Goal: Information Seeking & Learning: Learn about a topic

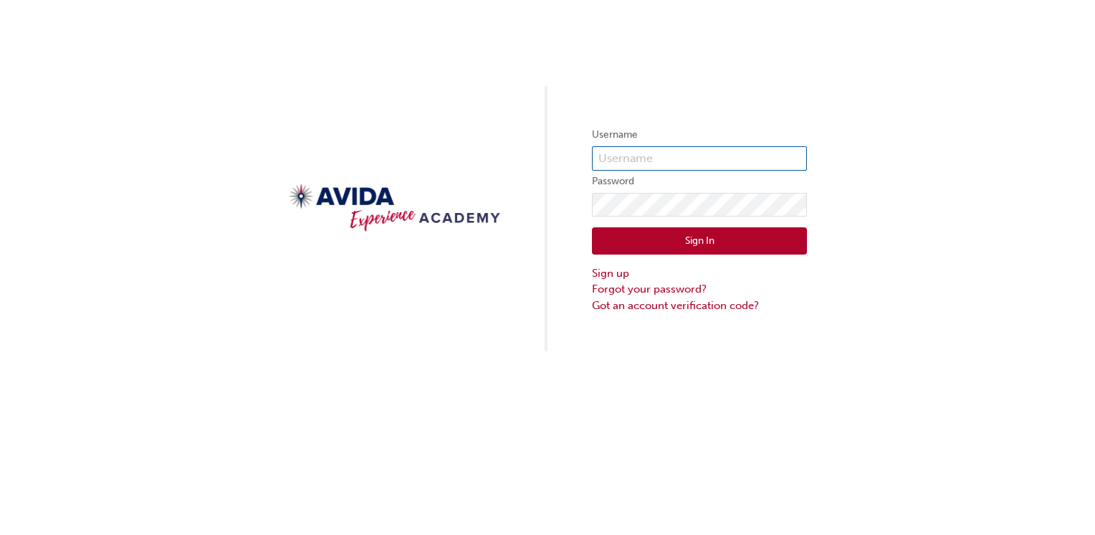
type input "aszczotka"
click at [719, 239] on button "Sign In" at bounding box center [699, 240] width 215 height 27
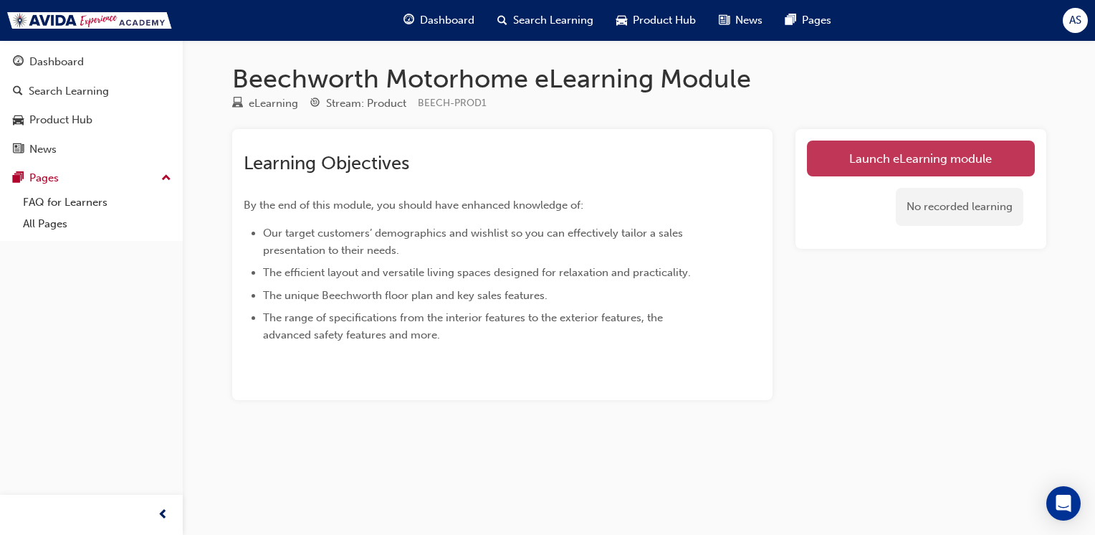
click at [886, 159] on link "Launch eLearning module" at bounding box center [921, 158] width 228 height 36
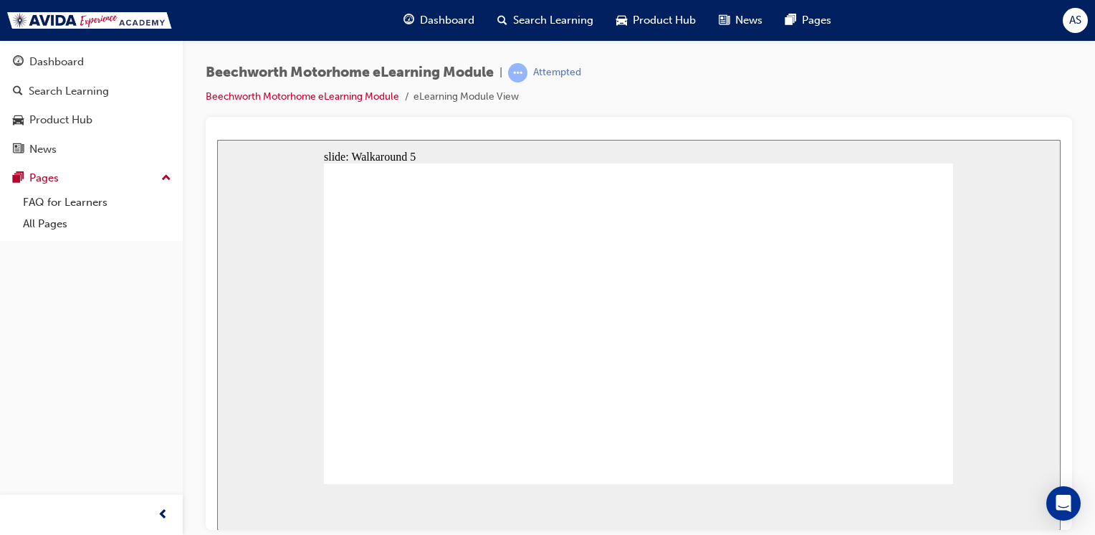
drag, startPoint x: 613, startPoint y: 364, endPoint x: 624, endPoint y: 363, distance: 10.8
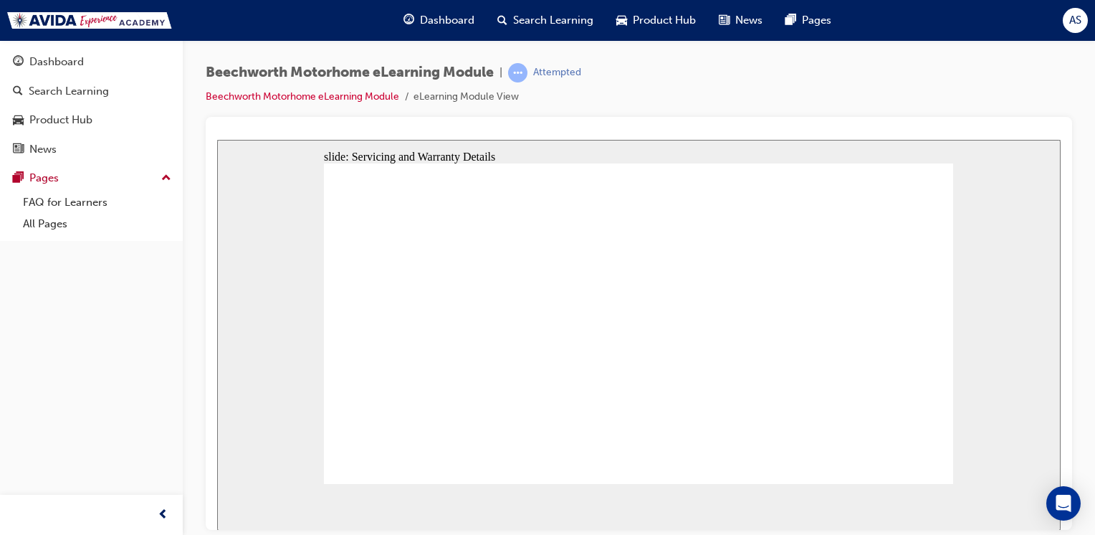
radio input "true"
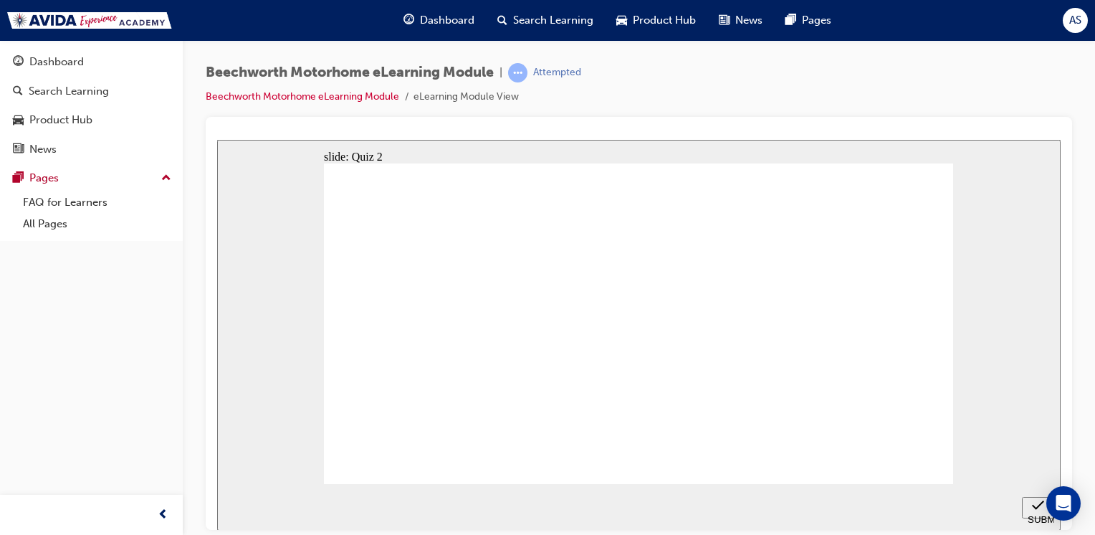
radio input "true"
checkbox input "true"
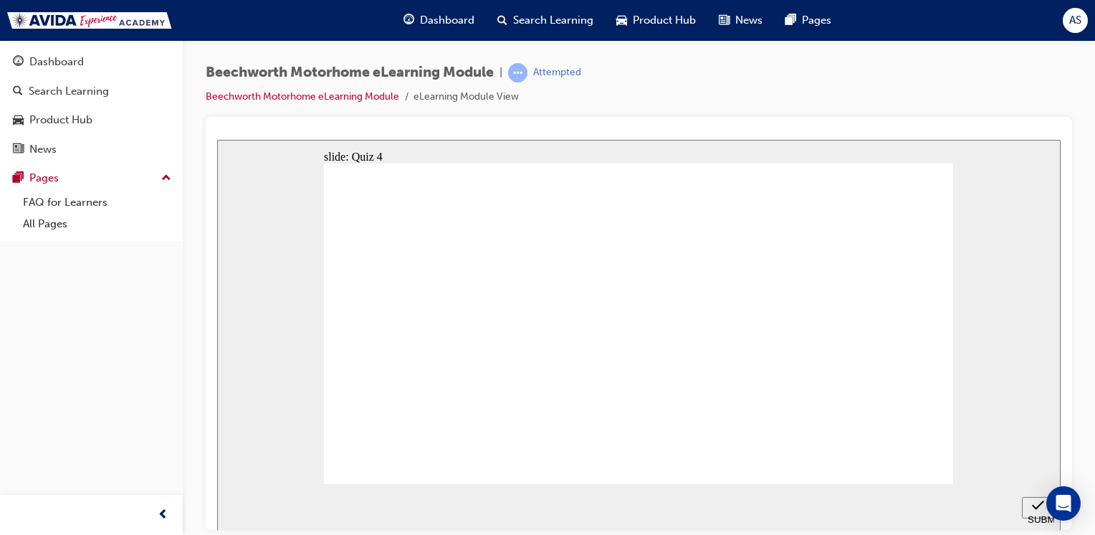
checkbox input "true"
radio input "true"
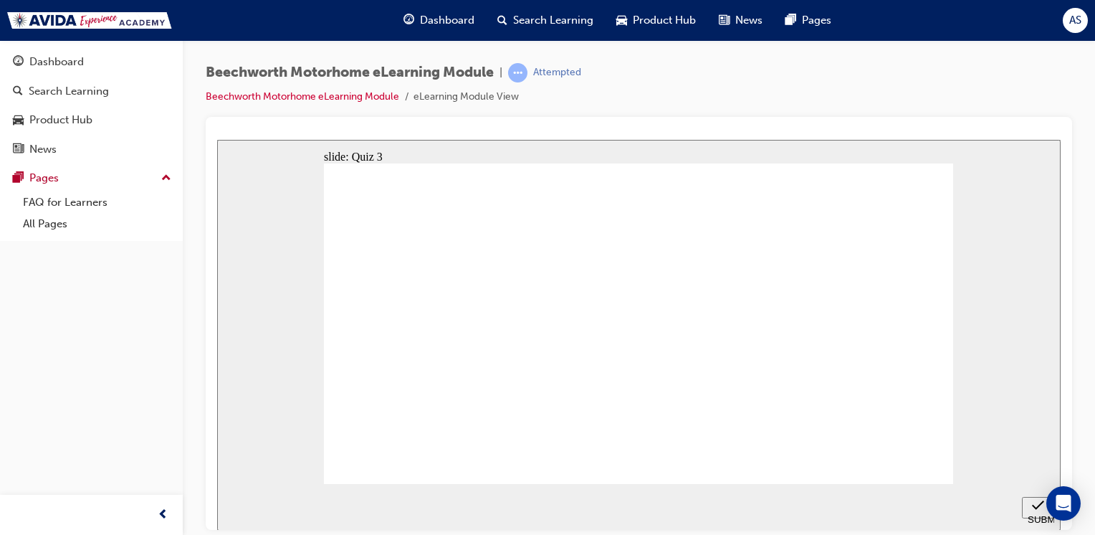
checkbox input "true"
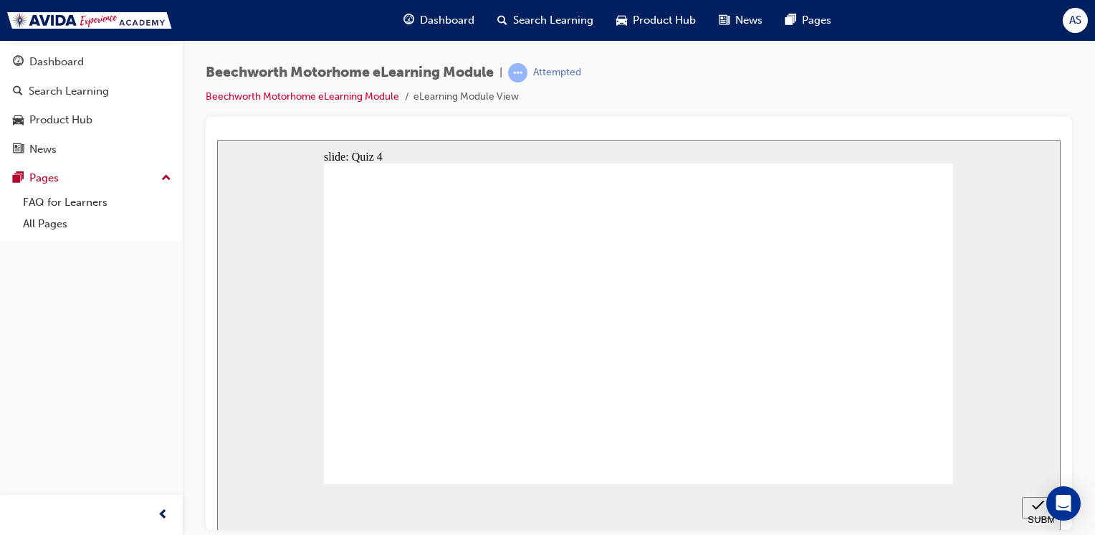
checkbox input "true"
radio input "true"
radio input "false"
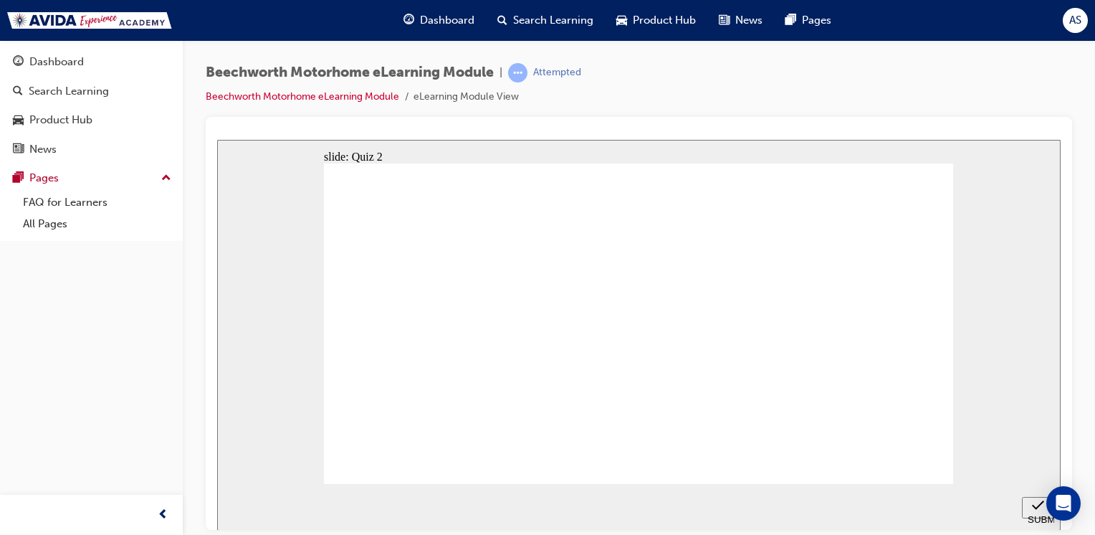
radio input "true"
checkbox input "true"
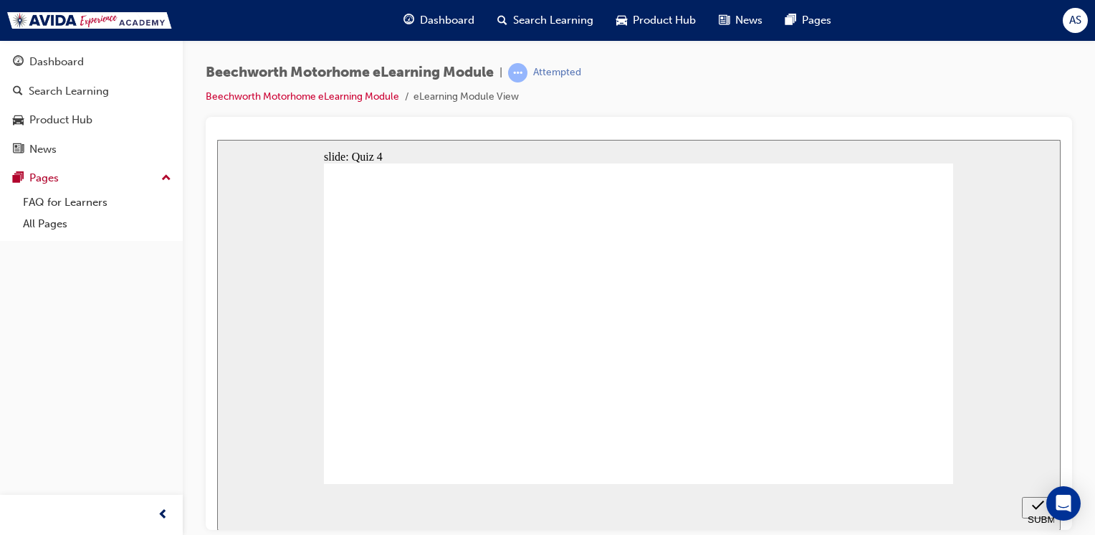
checkbox input "true"
radio input "false"
radio input "true"
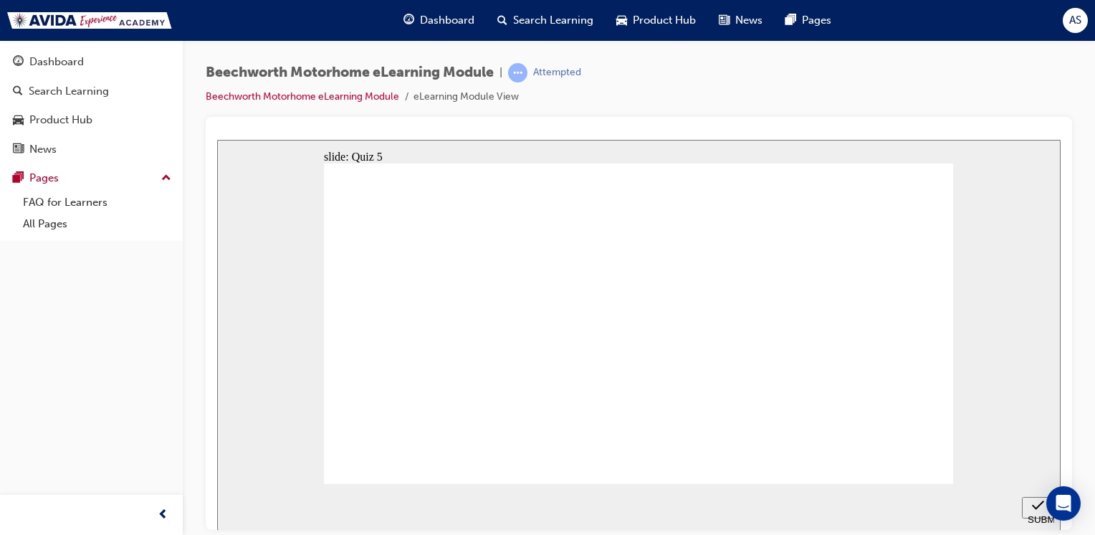
radio input "false"
radio input "true"
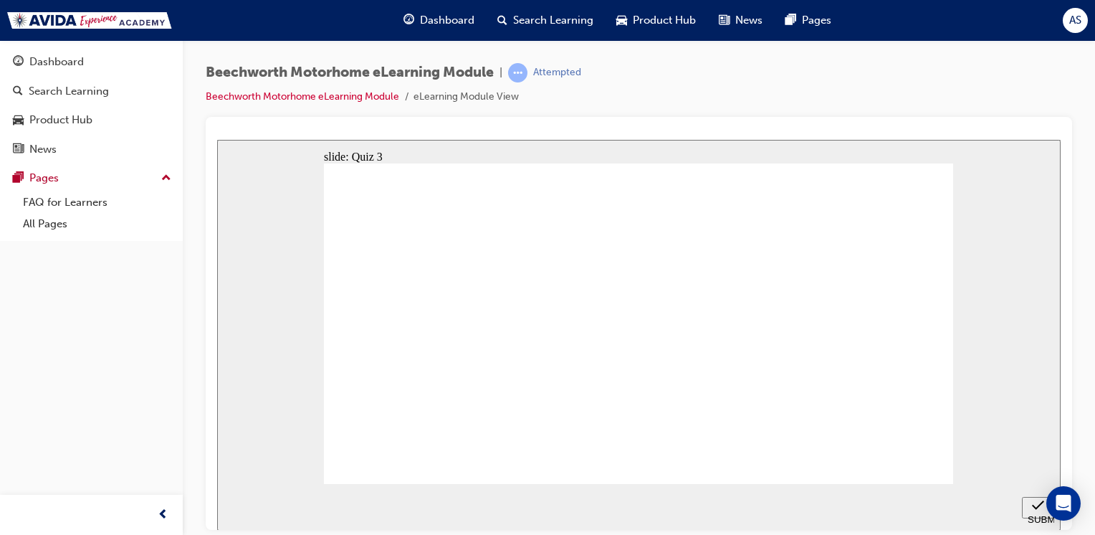
checkbox input "true"
radio input "true"
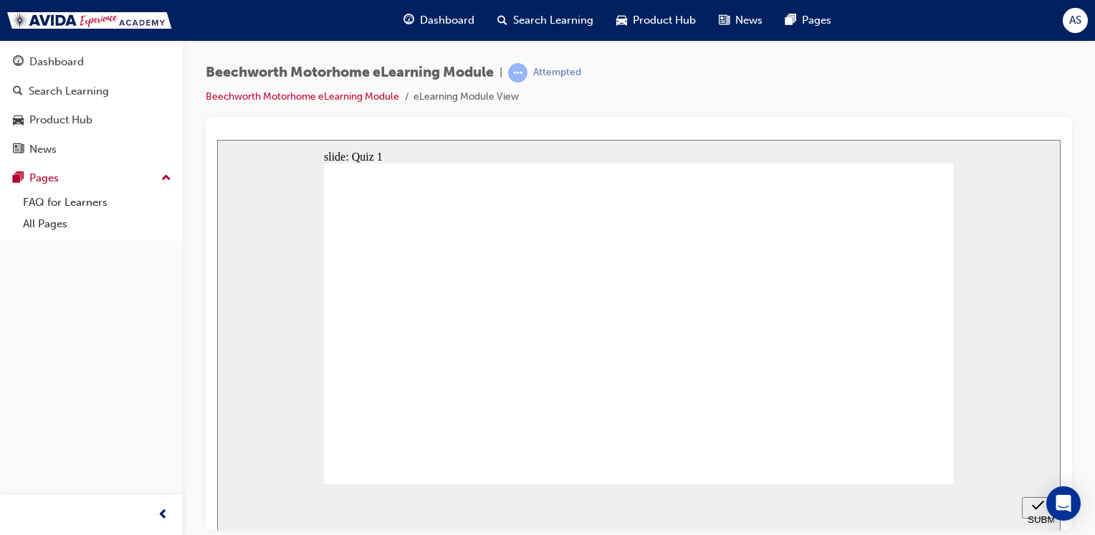
radio input "true"
checkbox input "true"
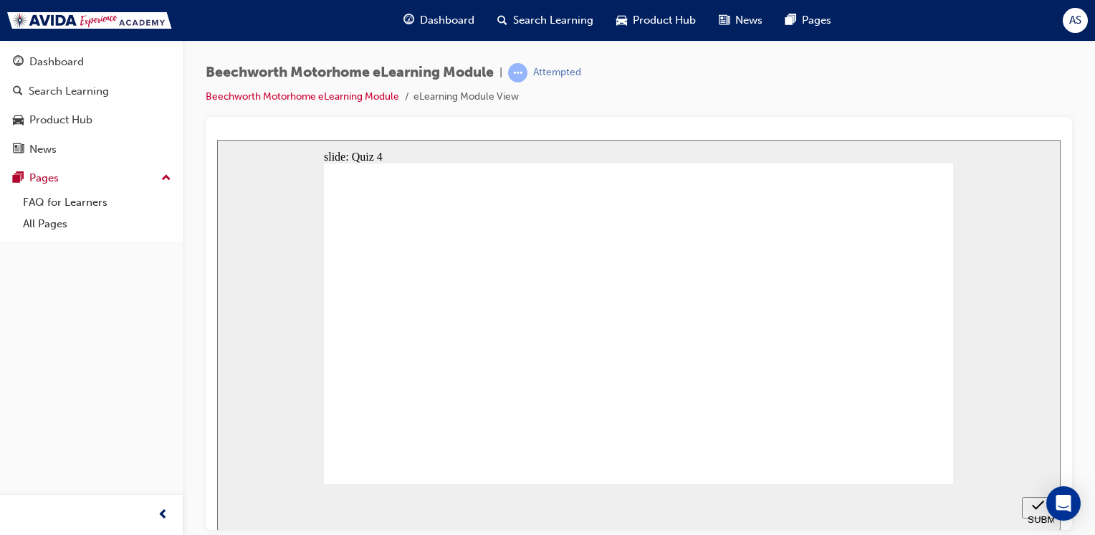
checkbox input "true"
checkbox input "false"
radio input "true"
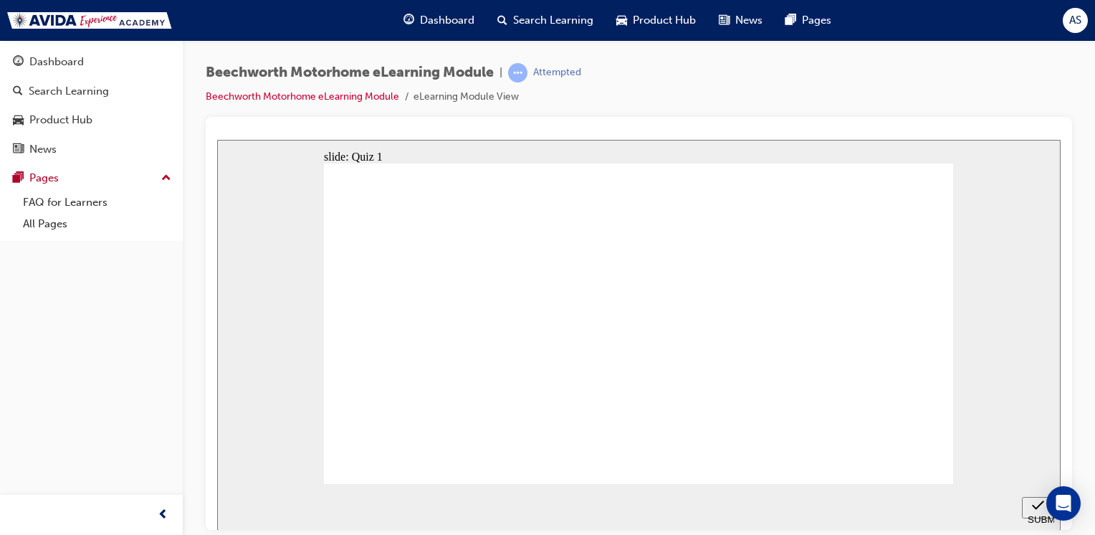
drag, startPoint x: 398, startPoint y: 350, endPoint x: 472, endPoint y: 376, distance: 78.4
radio input "true"
checkbox input "true"
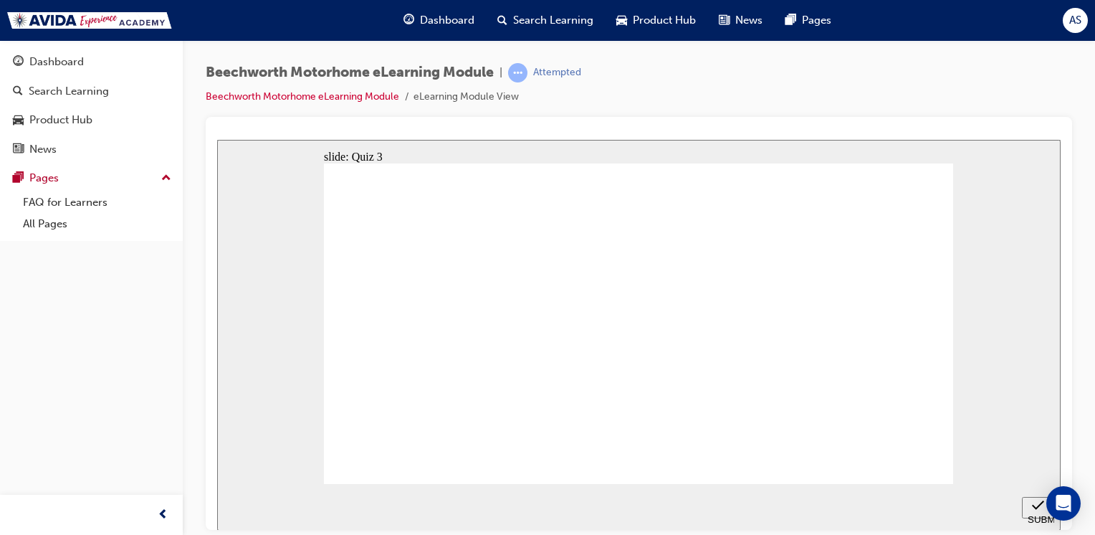
checkbox input "true"
drag, startPoint x: 638, startPoint y: 459, endPoint x: 396, endPoint y: 337, distance: 270.1
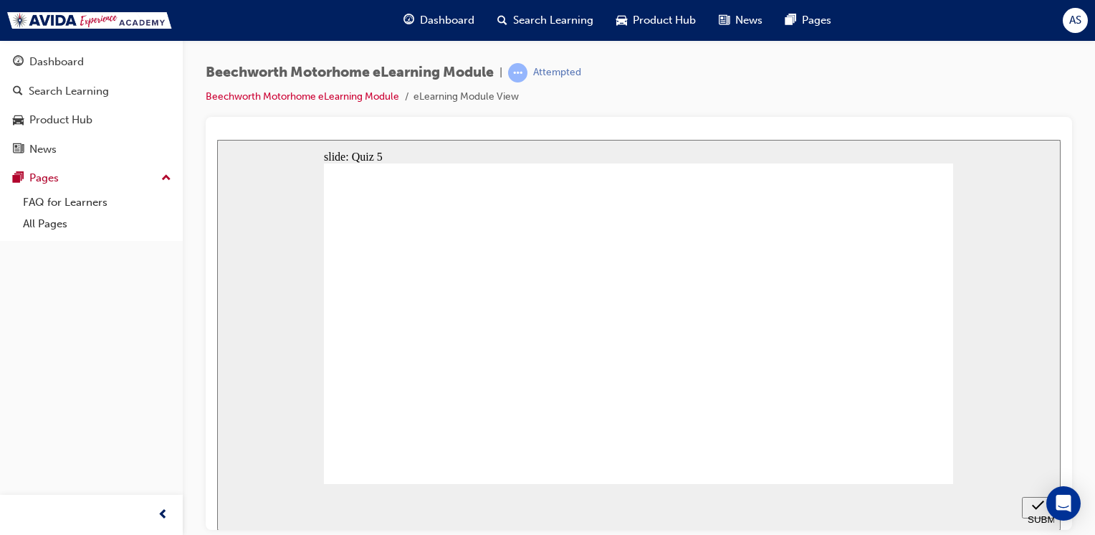
radio input "true"
drag, startPoint x: 393, startPoint y: 349, endPoint x: 668, endPoint y: 456, distance: 295.8
radio input "false"
radio input "true"
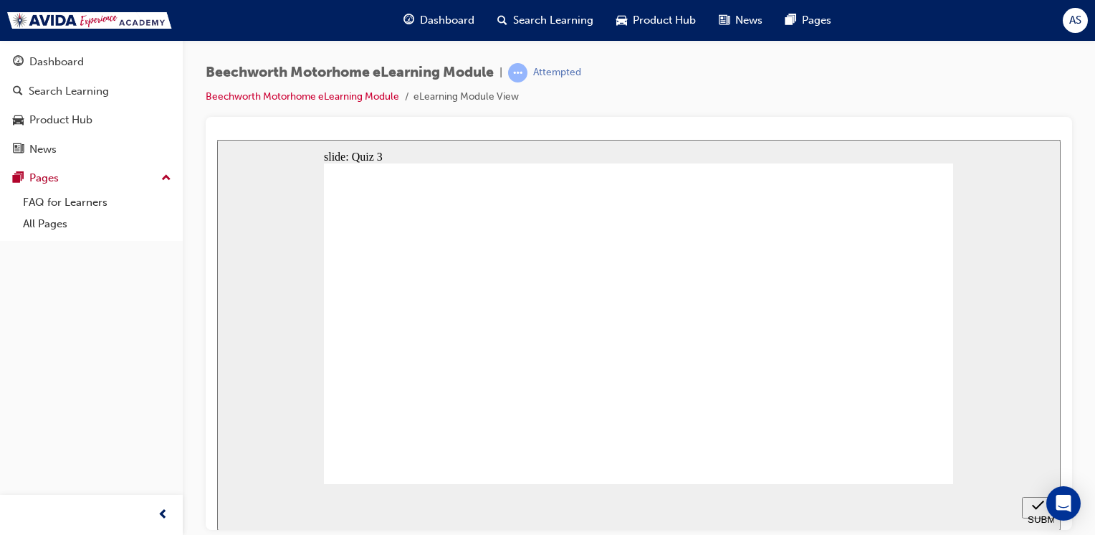
checkbox input "true"
radio input "true"
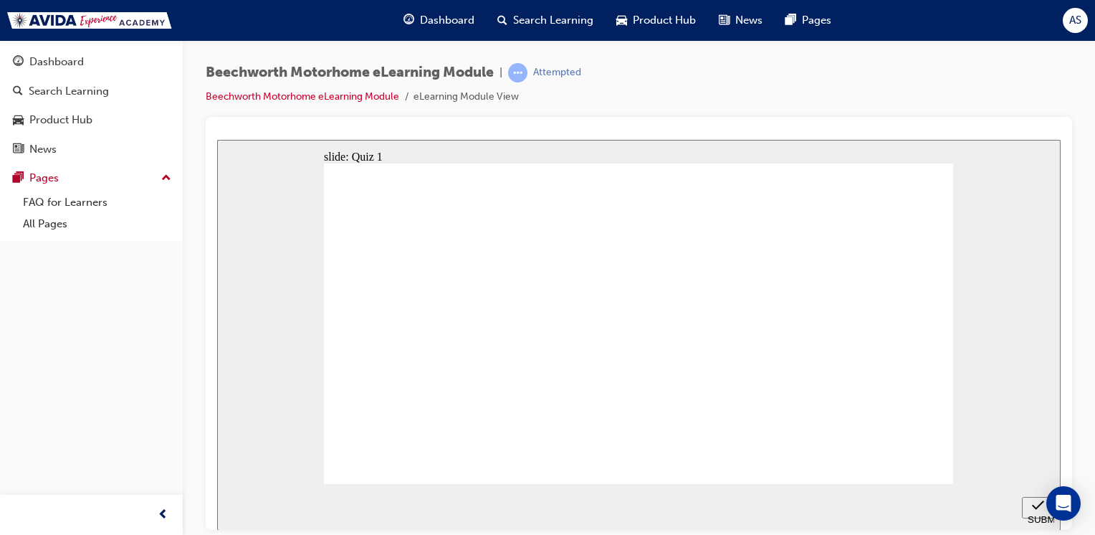
radio input "true"
checkbox input "true"
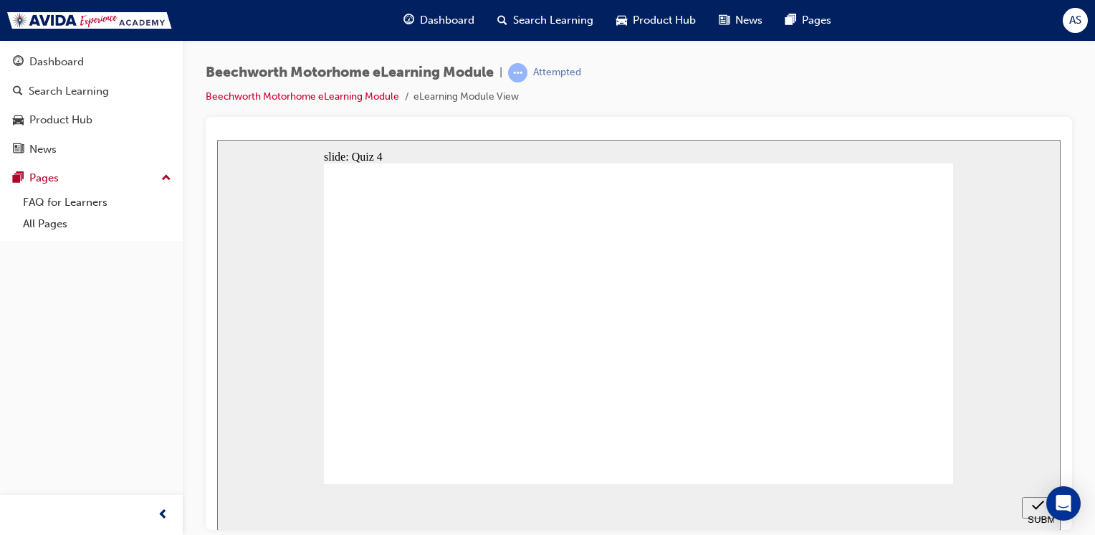
checkbox input "true"
drag, startPoint x: 394, startPoint y: 392, endPoint x: 450, endPoint y: 437, distance: 71.8
checkbox input "true"
radio input "true"
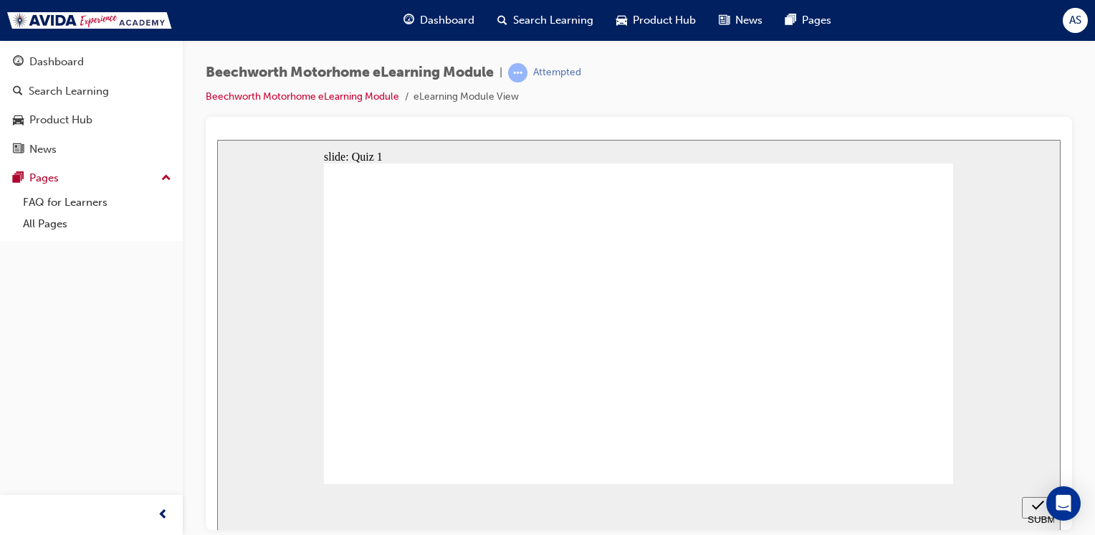
radio input "true"
checkbox input "true"
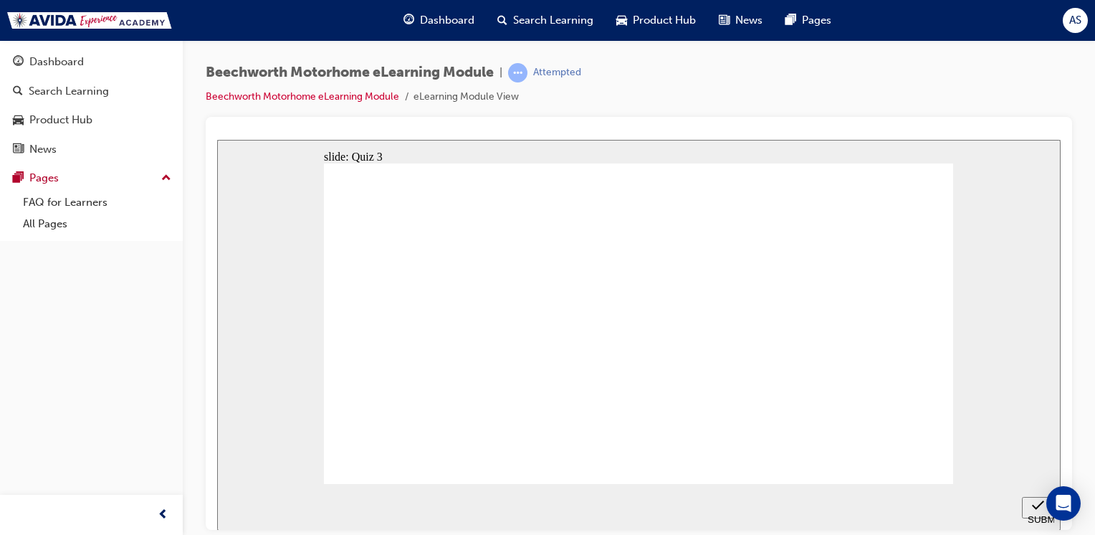
checkbox input "true"
checkbox input "false"
checkbox input "true"
checkbox input "false"
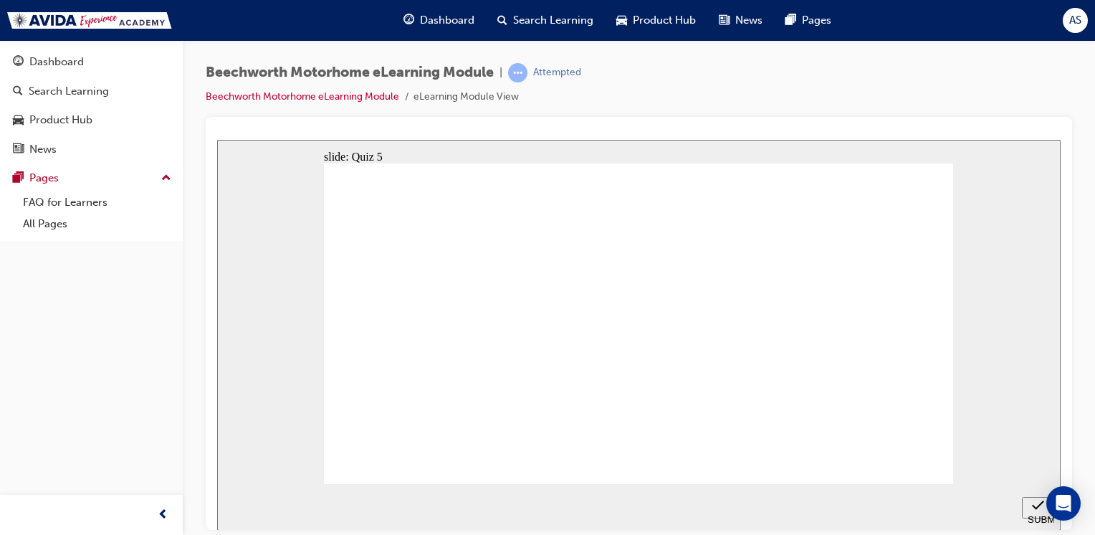
radio input "true"
drag, startPoint x: 396, startPoint y: 343, endPoint x: 461, endPoint y: 368, distance: 69.9
radio input "true"
checkbox input "true"
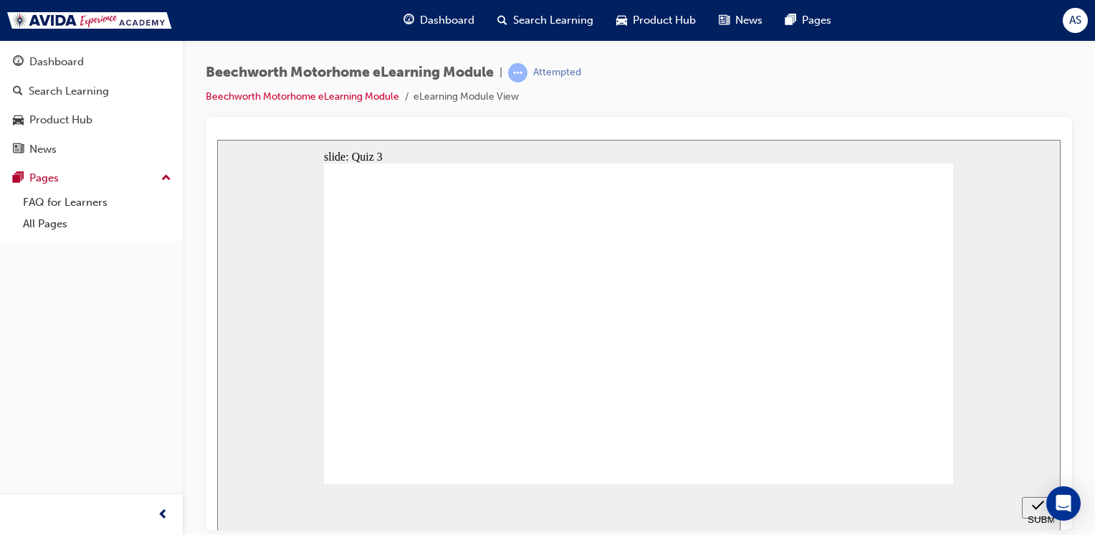
checkbox input "true"
drag, startPoint x: 396, startPoint y: 386, endPoint x: 398, endPoint y: 364, distance: 22.3
checkbox input "true"
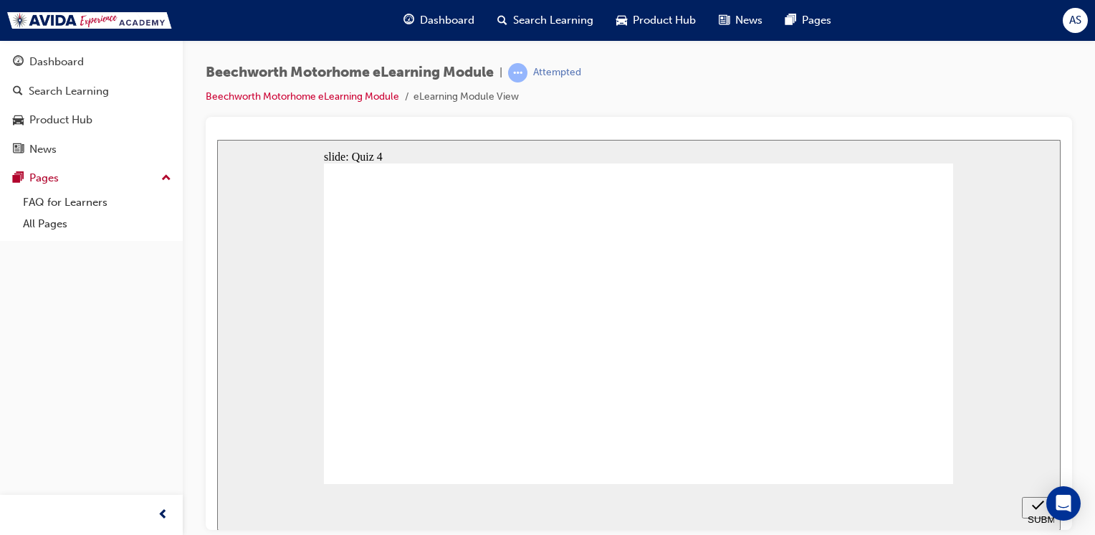
checkbox input "true"
radio input "true"
checkbox input "true"
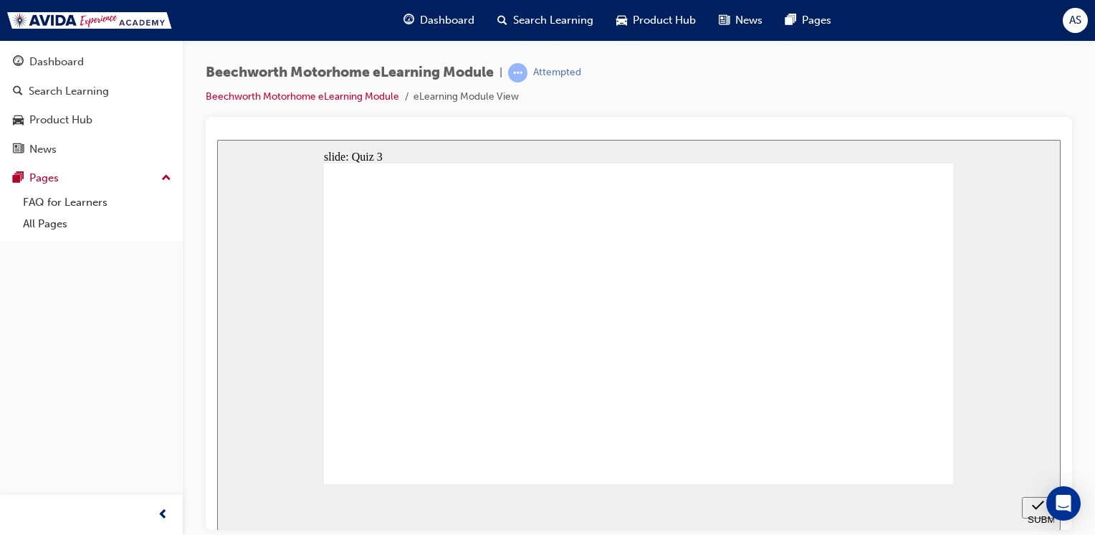
checkbox input "true"
drag, startPoint x: 646, startPoint y: 461, endPoint x: 396, endPoint y: 335, distance: 279.1
radio input "true"
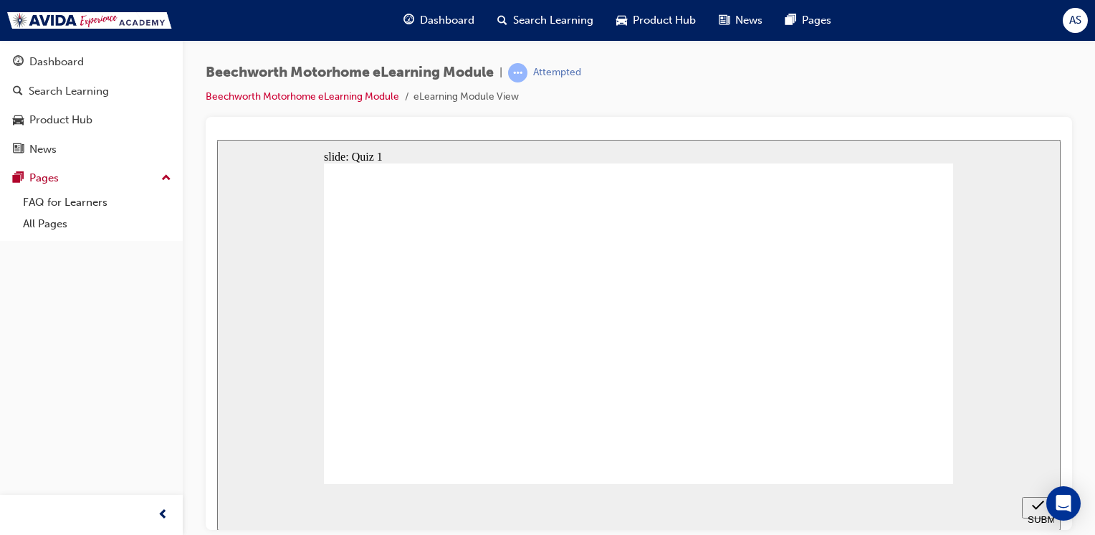
drag, startPoint x: 402, startPoint y: 347, endPoint x: 527, endPoint y: 373, distance: 128.2
radio input "true"
drag, startPoint x: 393, startPoint y: 327, endPoint x: 641, endPoint y: 450, distance: 276.8
checkbox input "true"
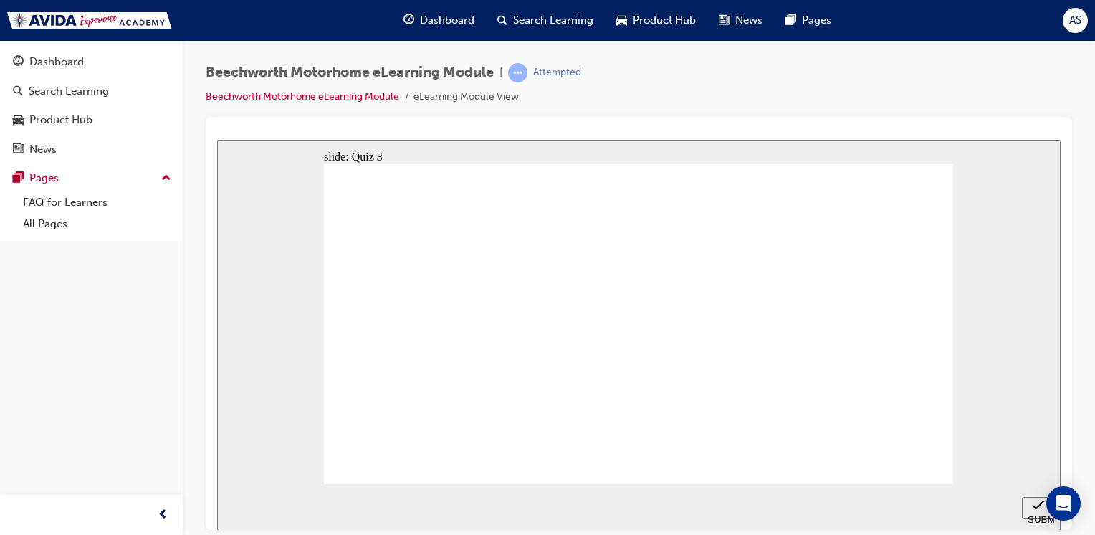
checkbox input "true"
drag, startPoint x: 400, startPoint y: 286, endPoint x: 403, endPoint y: 295, distance: 10.0
checkbox input "true"
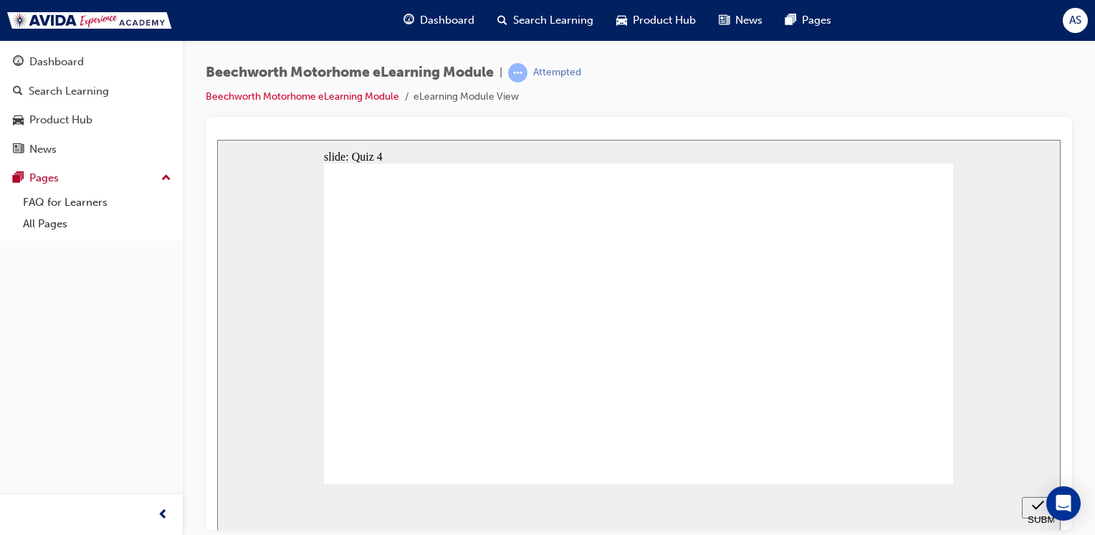
checkbox input "true"
radio input "true"
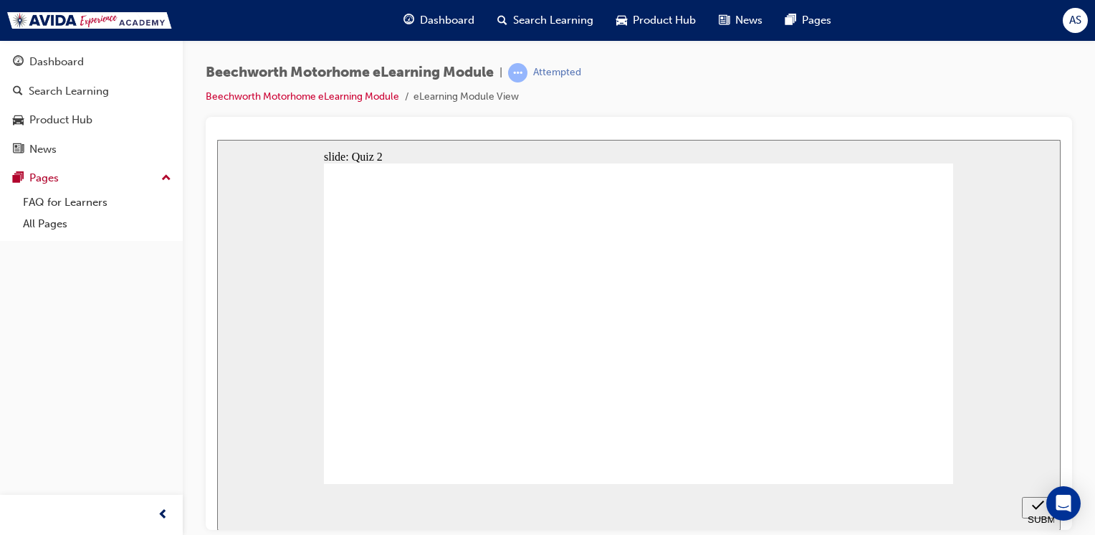
radio input "true"
checkbox input "true"
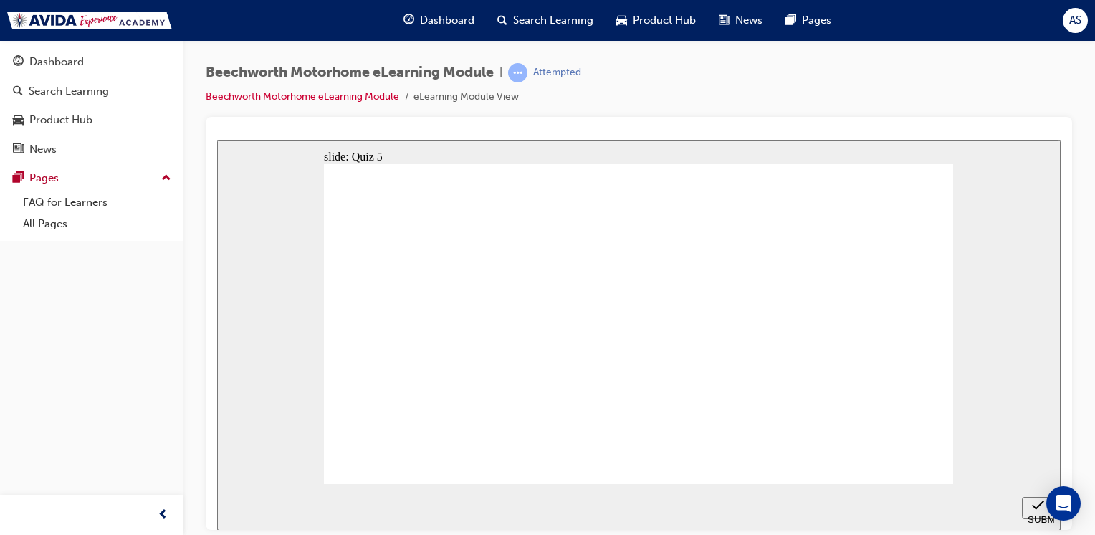
radio input "true"
checkbox input "true"
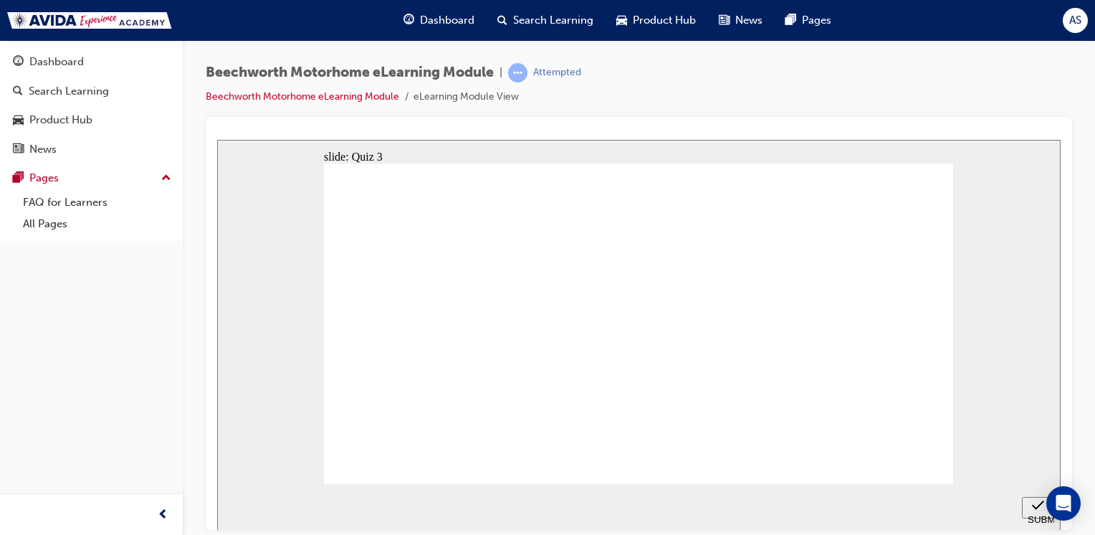
checkbox input "true"
radio input "true"
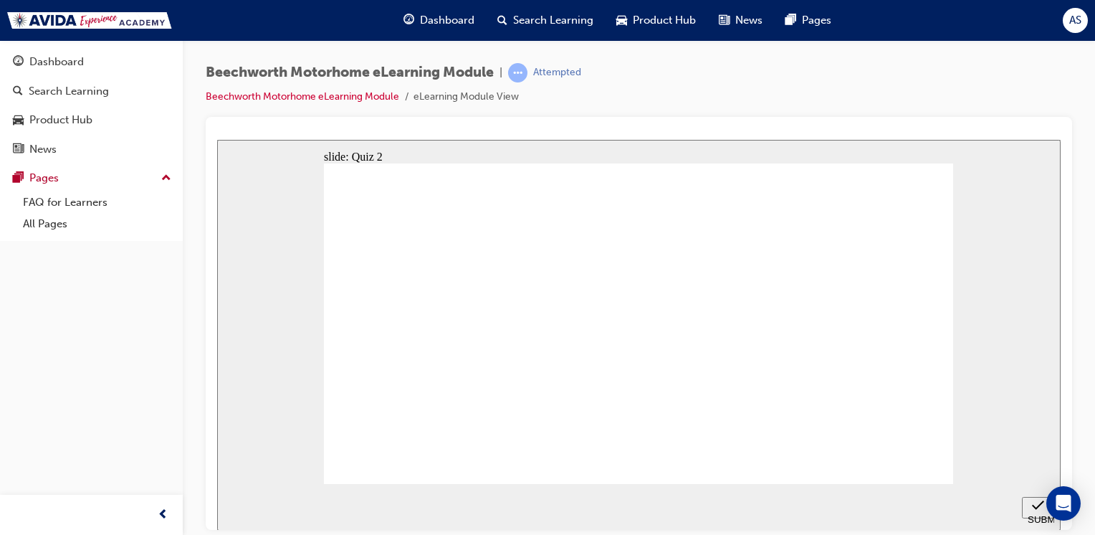
radio input "true"
checkbox input "true"
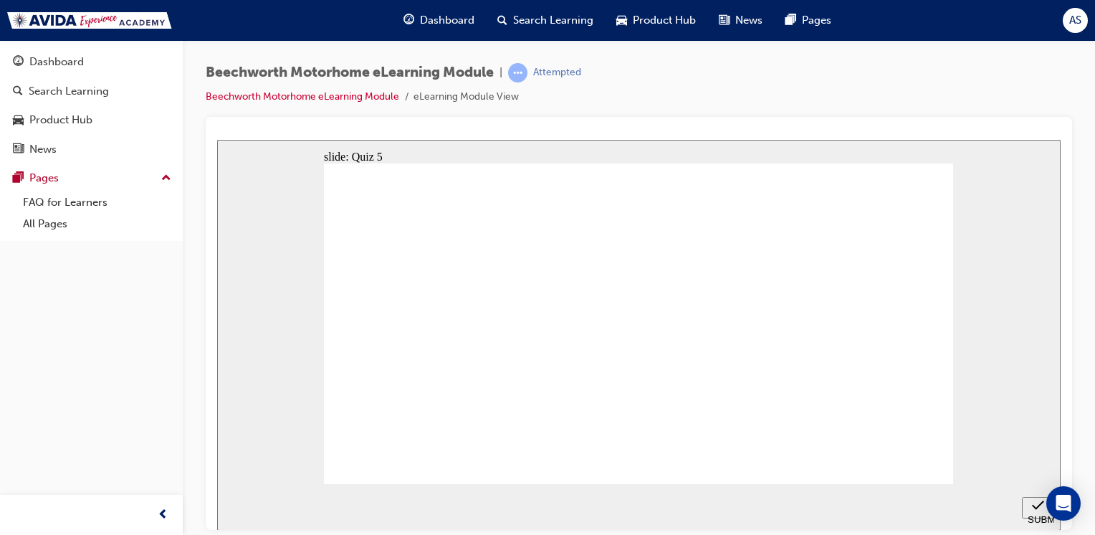
radio input "true"
checkbox input "true"
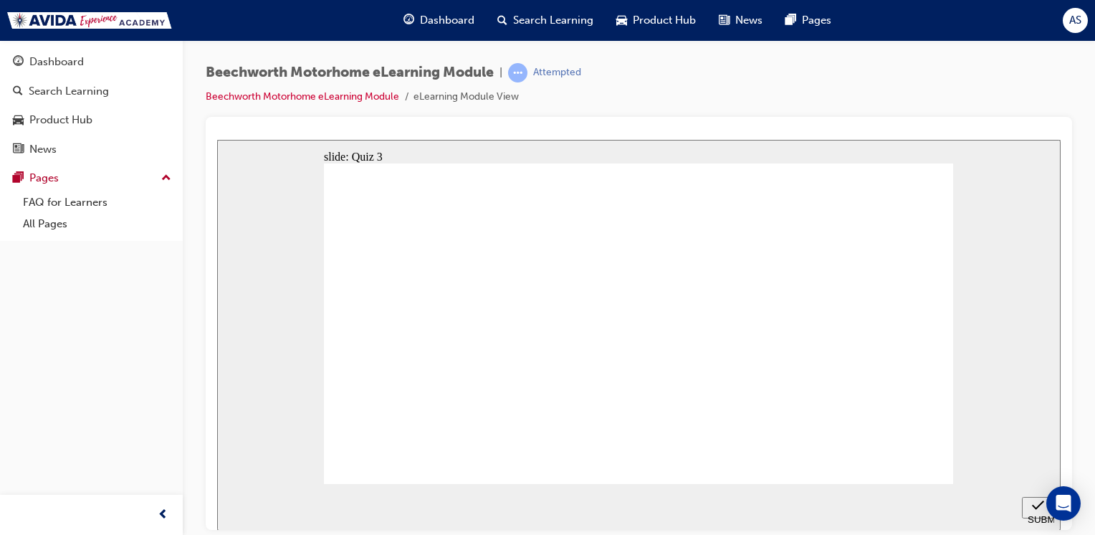
checkbox input "true"
radio input "true"
drag, startPoint x: 412, startPoint y: 330, endPoint x: 653, endPoint y: 470, distance: 279.3
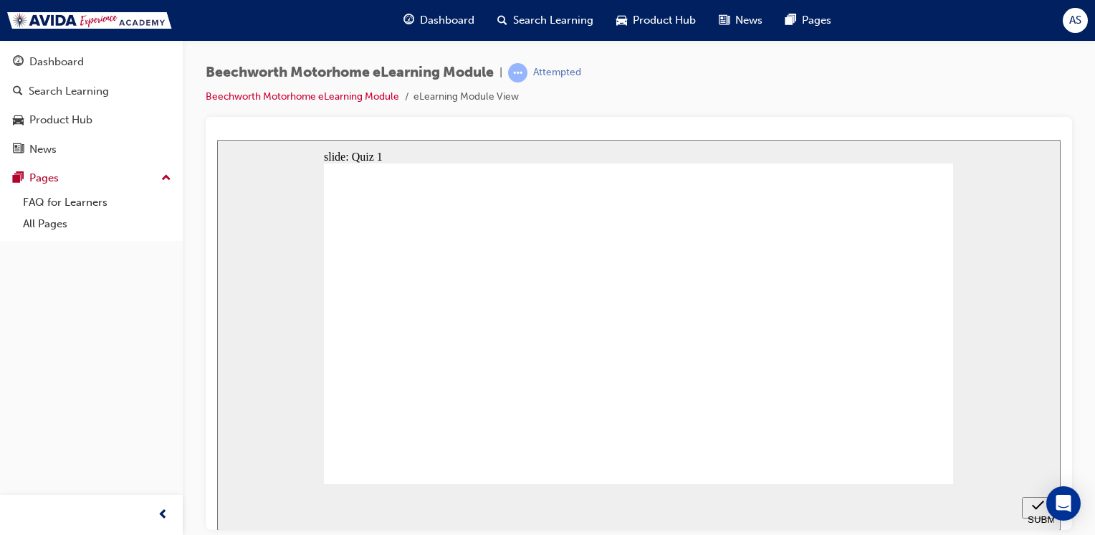
radio input "true"
checkbox input "true"
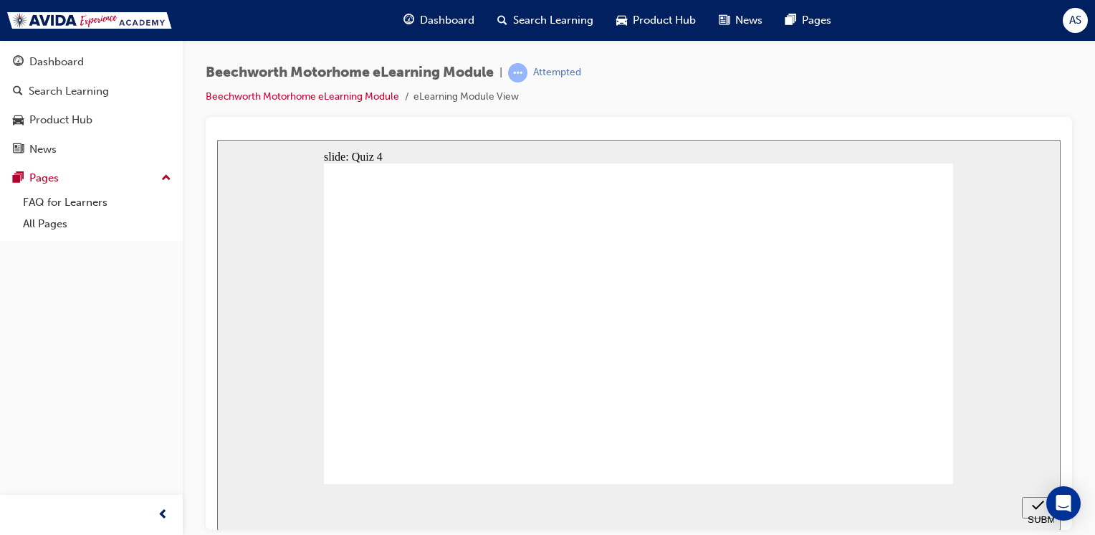
checkbox input "true"
checkbox input "false"
drag, startPoint x: 398, startPoint y: 354, endPoint x: 422, endPoint y: 371, distance: 29.2
checkbox input "true"
radio input "true"
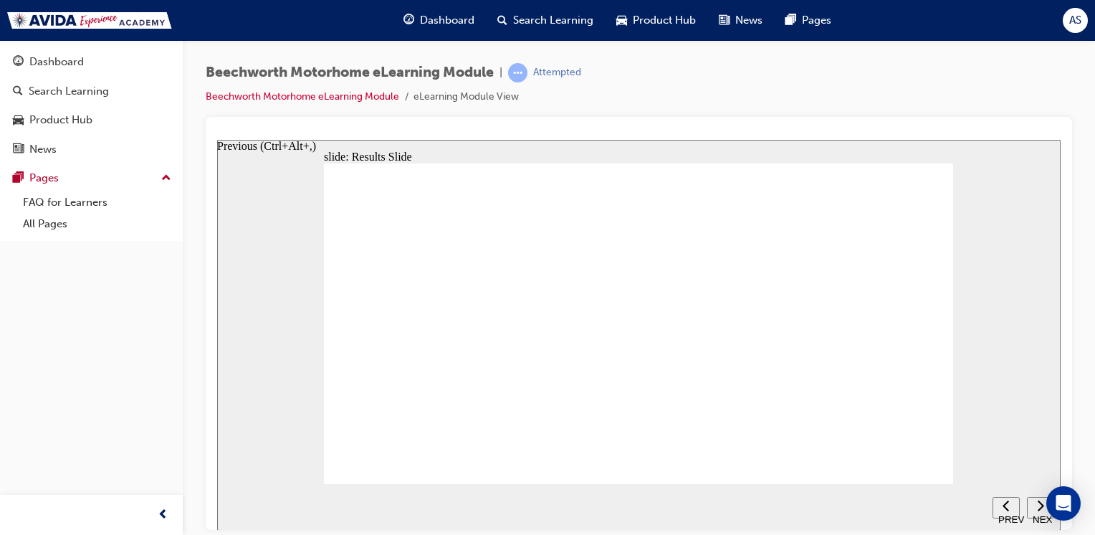
click at [1007, 513] on div "PREV" at bounding box center [1006, 518] width 16 height 11
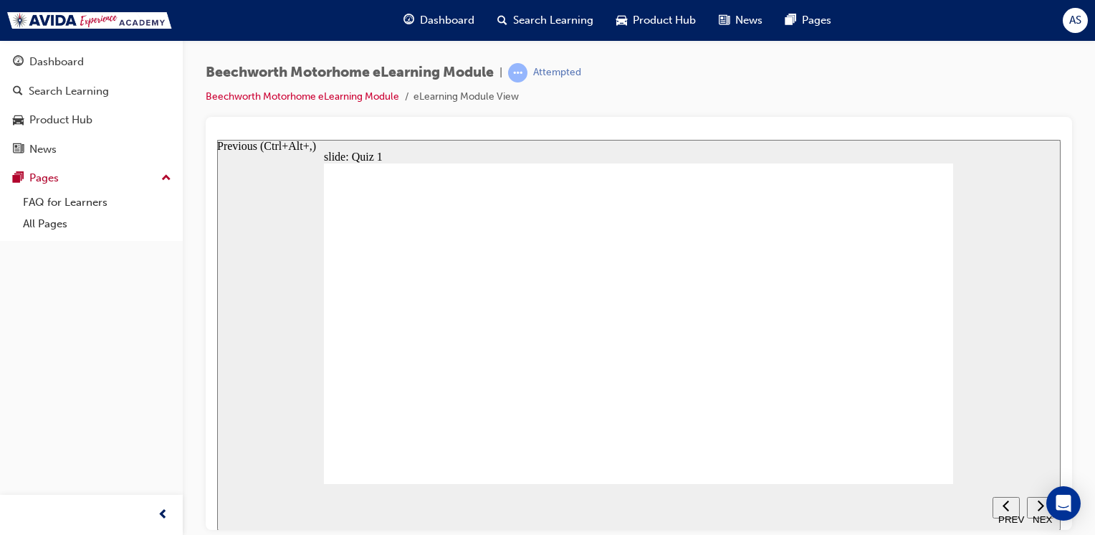
click at [1007, 513] on div "PREV" at bounding box center [1006, 518] width 16 height 11
click at [524, 70] on span "learningRecordVerb_ATTEMPT-icon" at bounding box center [517, 72] width 19 height 19
click at [262, 93] on link "Beechworth Motorhome eLearning Module" at bounding box center [302, 96] width 193 height 12
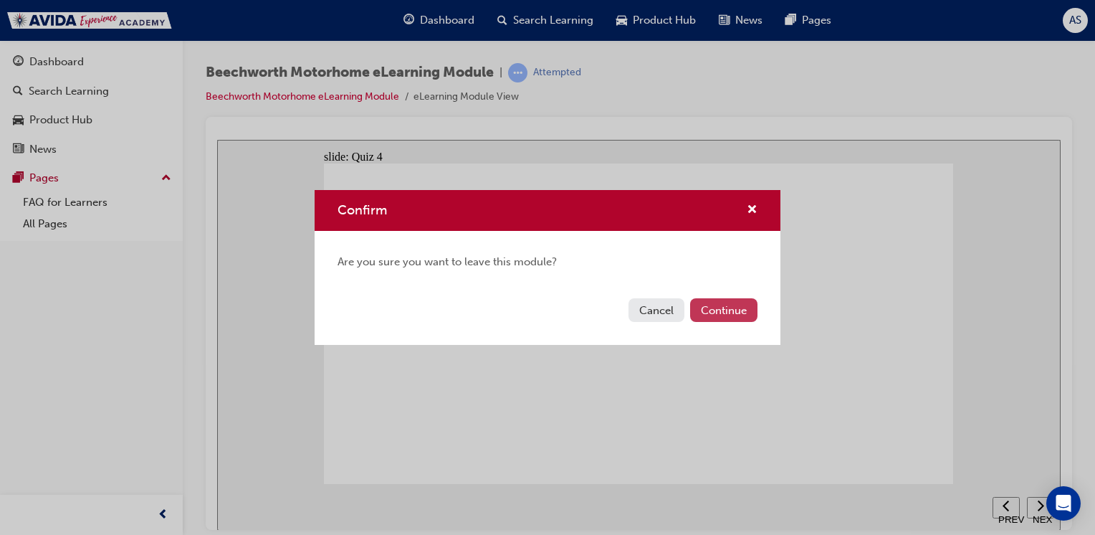
click at [723, 307] on button "Continue" at bounding box center [723, 310] width 67 height 24
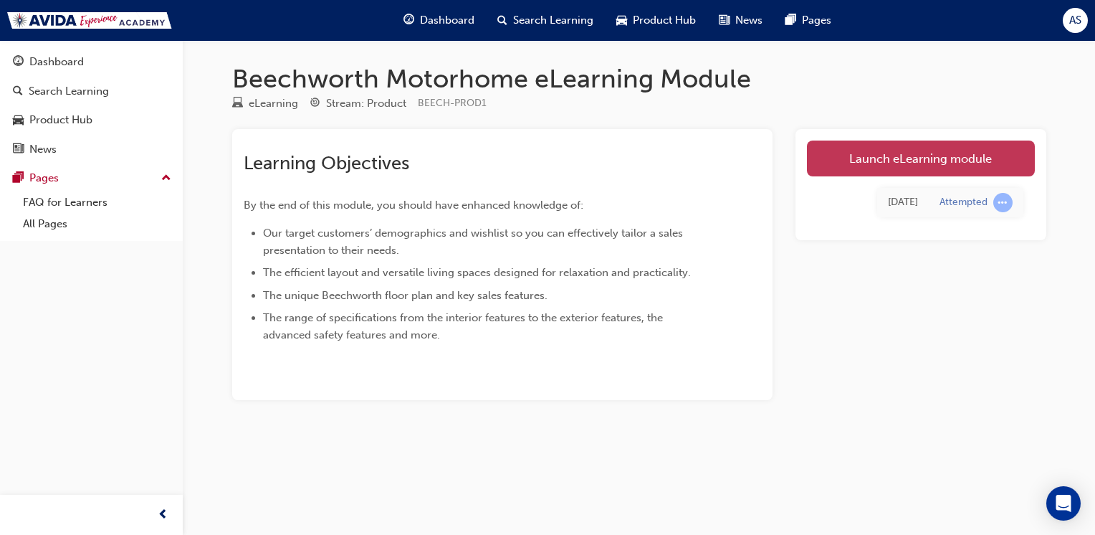
click at [900, 156] on link "Launch eLearning module" at bounding box center [921, 158] width 228 height 36
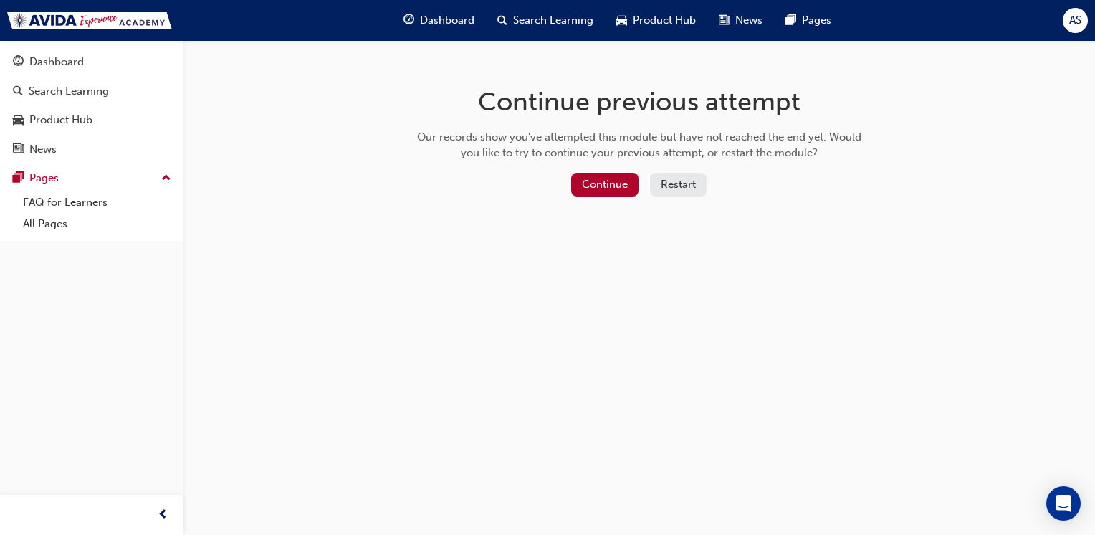
click at [677, 182] on button "Restart" at bounding box center [678, 185] width 57 height 24
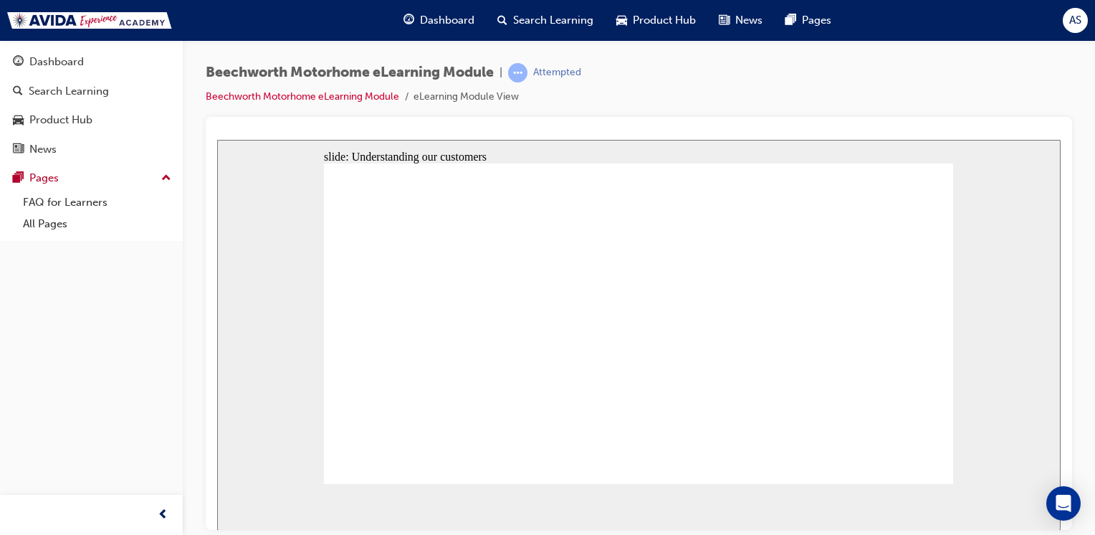
drag, startPoint x: 898, startPoint y: 456, endPoint x: 906, endPoint y: 451, distance: 9.0
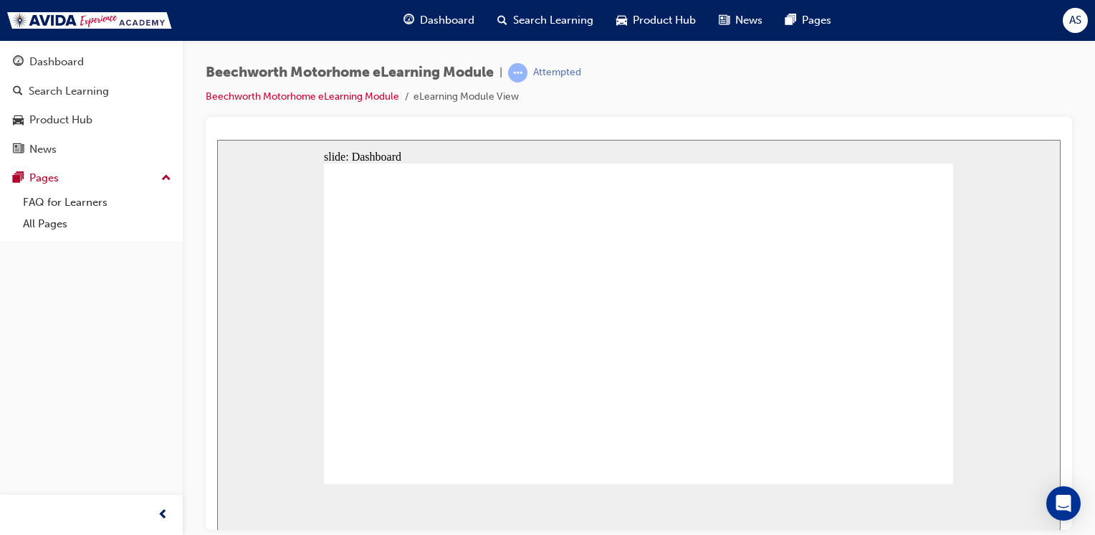
drag, startPoint x: 606, startPoint y: 333, endPoint x: 595, endPoint y: 325, distance: 13.8
drag, startPoint x: 711, startPoint y: 307, endPoint x: 697, endPoint y: 308, distance: 14.4
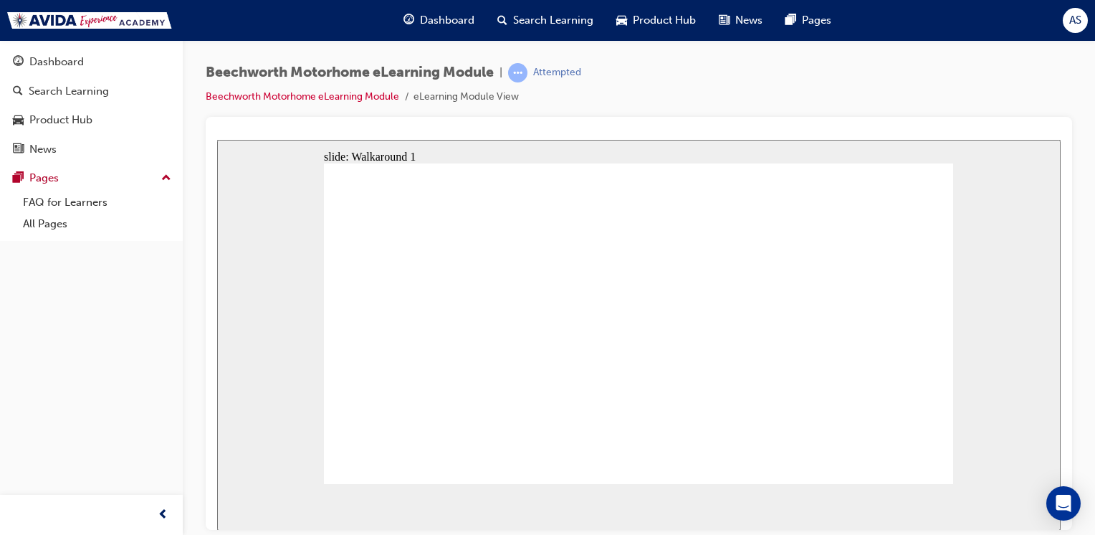
drag, startPoint x: 714, startPoint y: 258, endPoint x: 716, endPoint y: 250, distance: 8.4
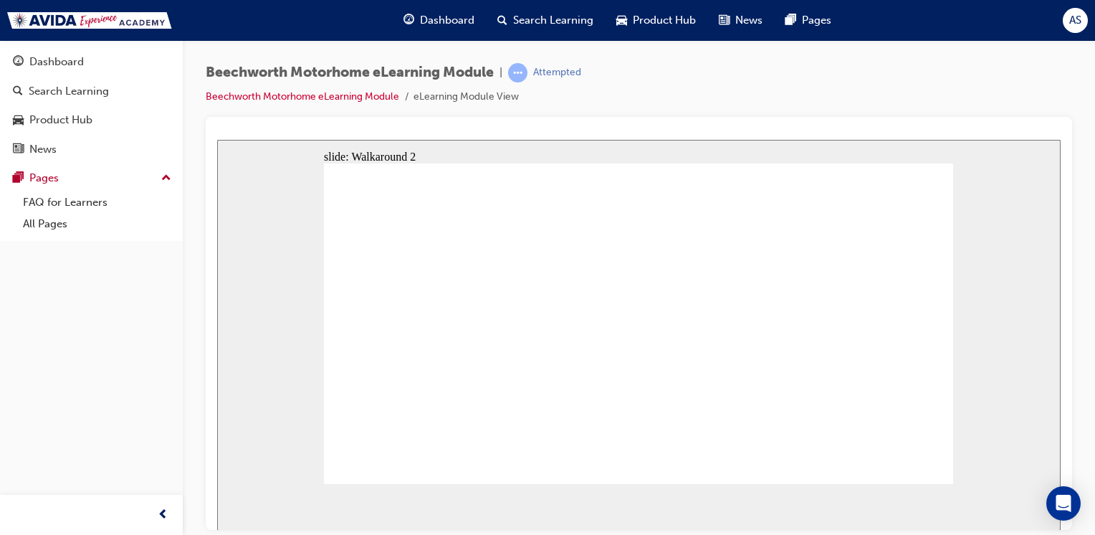
drag, startPoint x: 732, startPoint y: 333, endPoint x: 739, endPoint y: 342, distance: 11.7
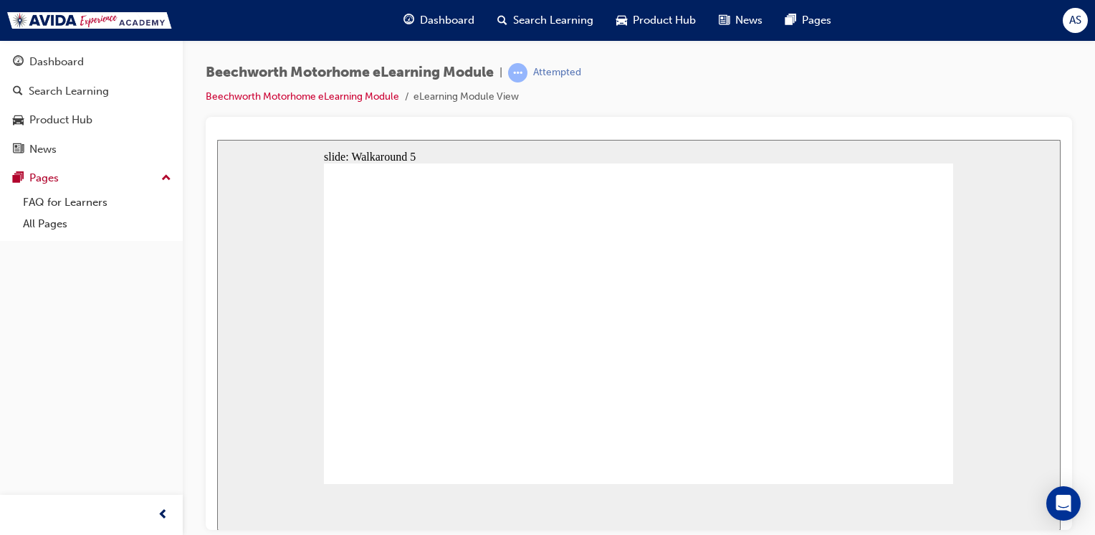
drag, startPoint x: 788, startPoint y: 396, endPoint x: 797, endPoint y: 394, distance: 8.9
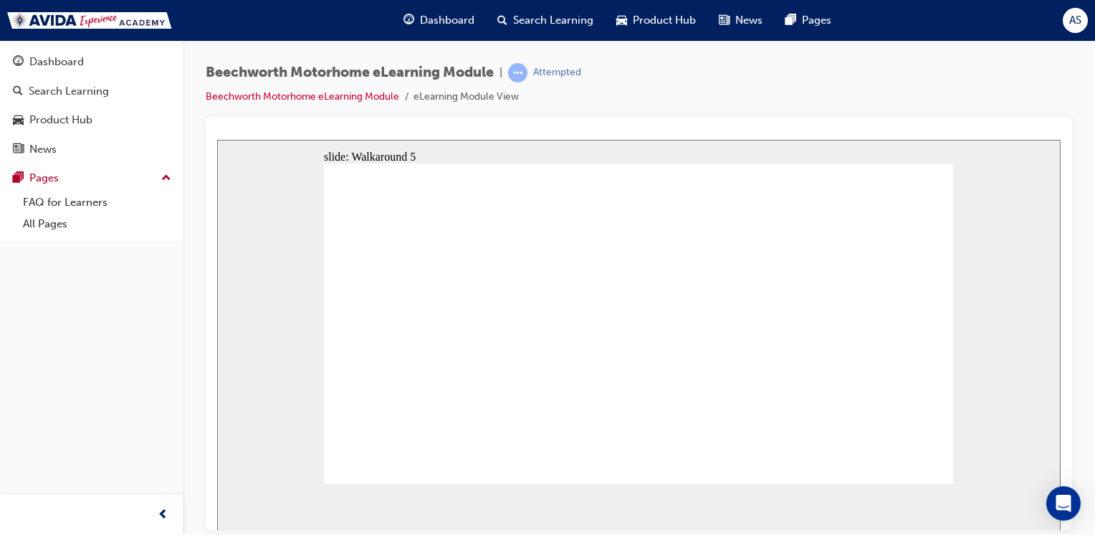
drag, startPoint x: 800, startPoint y: 366, endPoint x: 803, endPoint y: 378, distance: 12.5
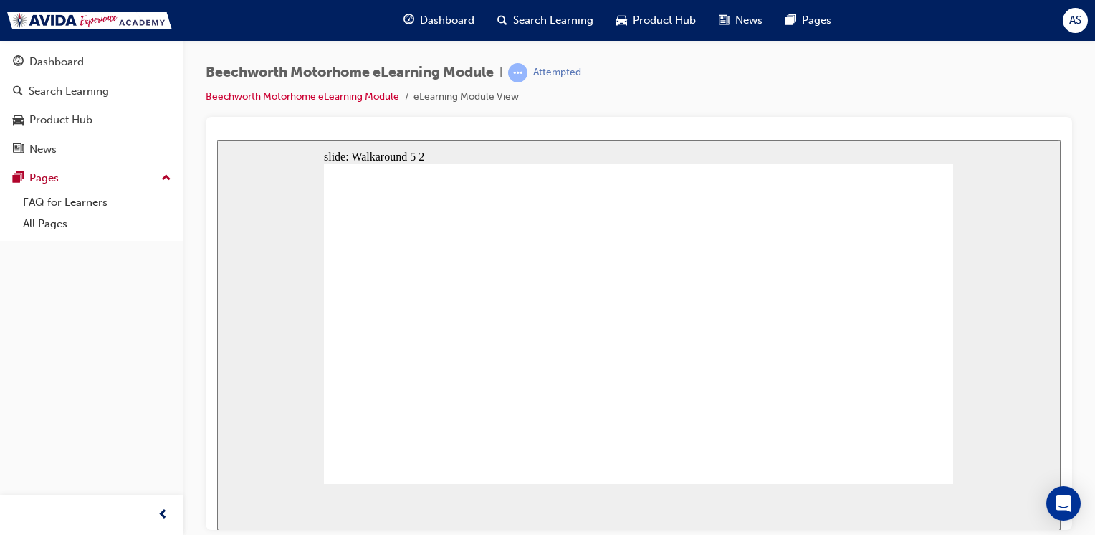
drag, startPoint x: 620, startPoint y: 249, endPoint x: 667, endPoint y: 257, distance: 47.2
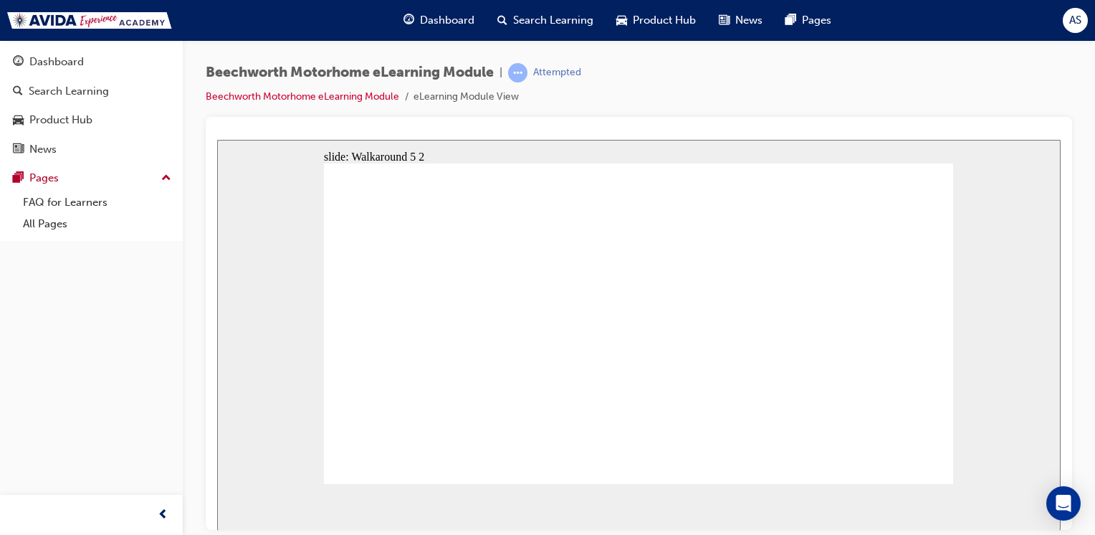
drag, startPoint x: 601, startPoint y: 328, endPoint x: 618, endPoint y: 311, distance: 23.8
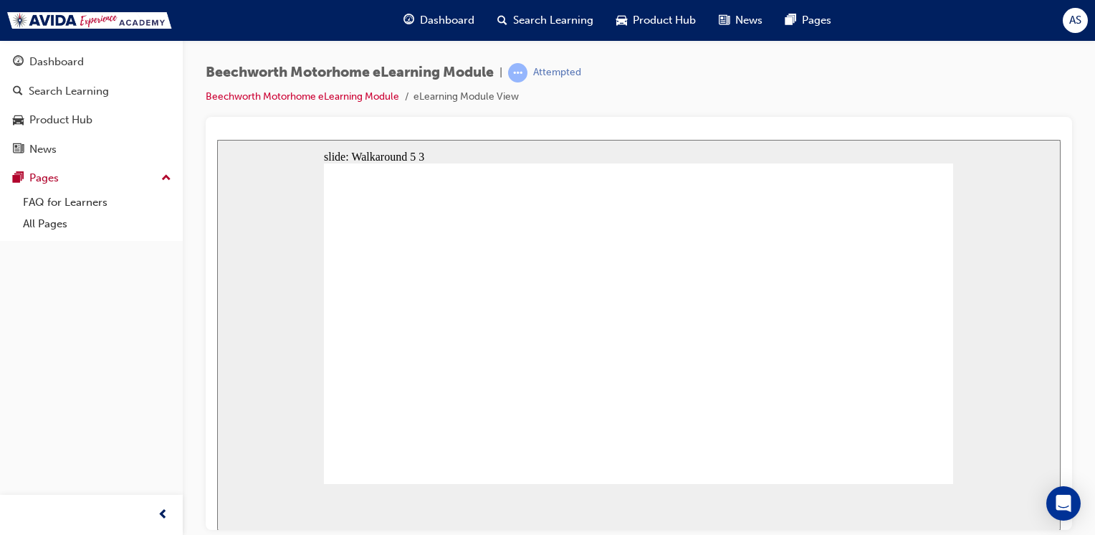
drag, startPoint x: 756, startPoint y: 305, endPoint x: 769, endPoint y: 291, distance: 19.3
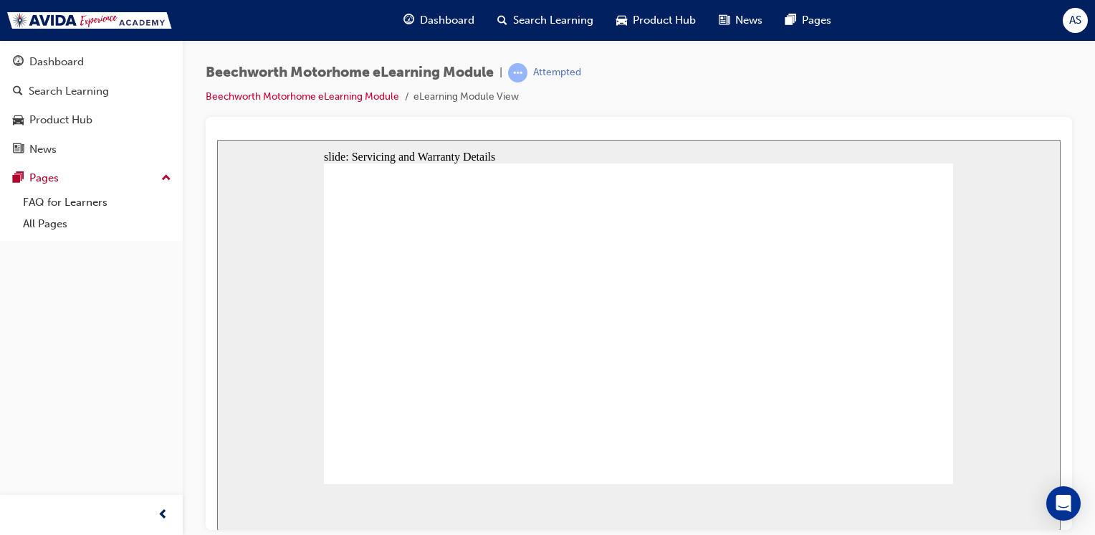
radio input "true"
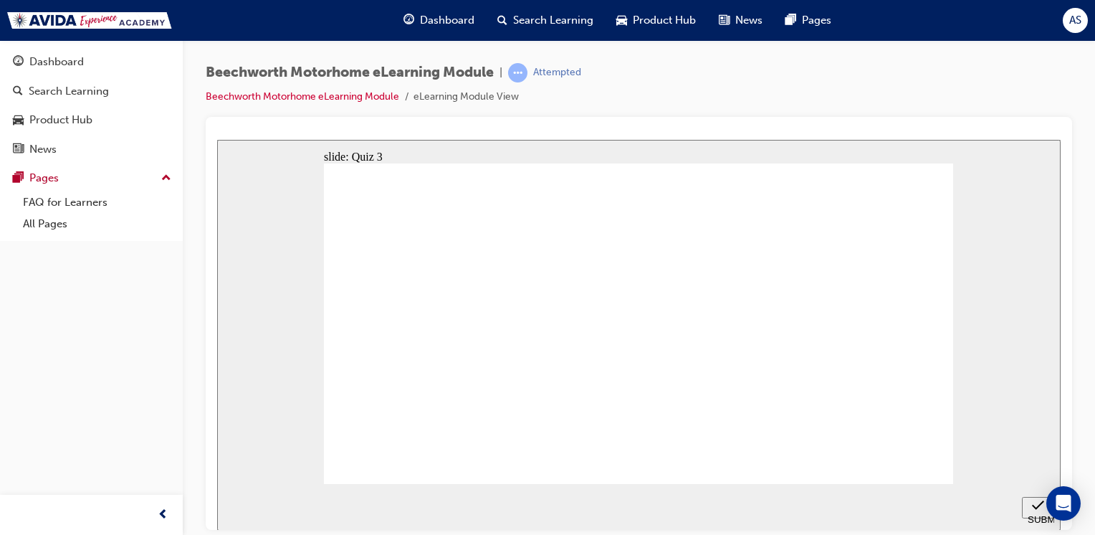
checkbox input "true"
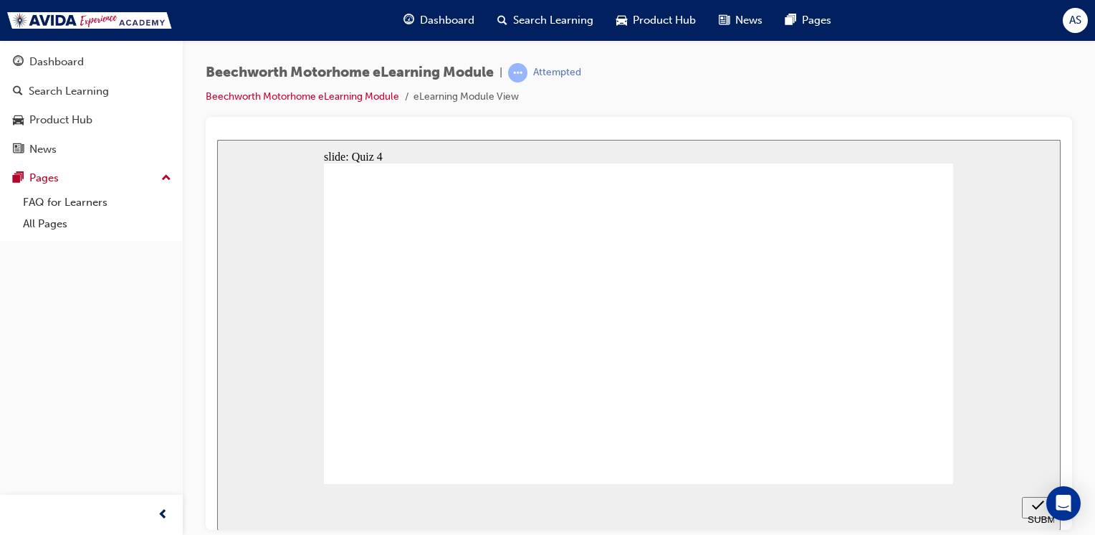
checkbox input "true"
radio input "true"
